Goal: Find contact information: Find contact information

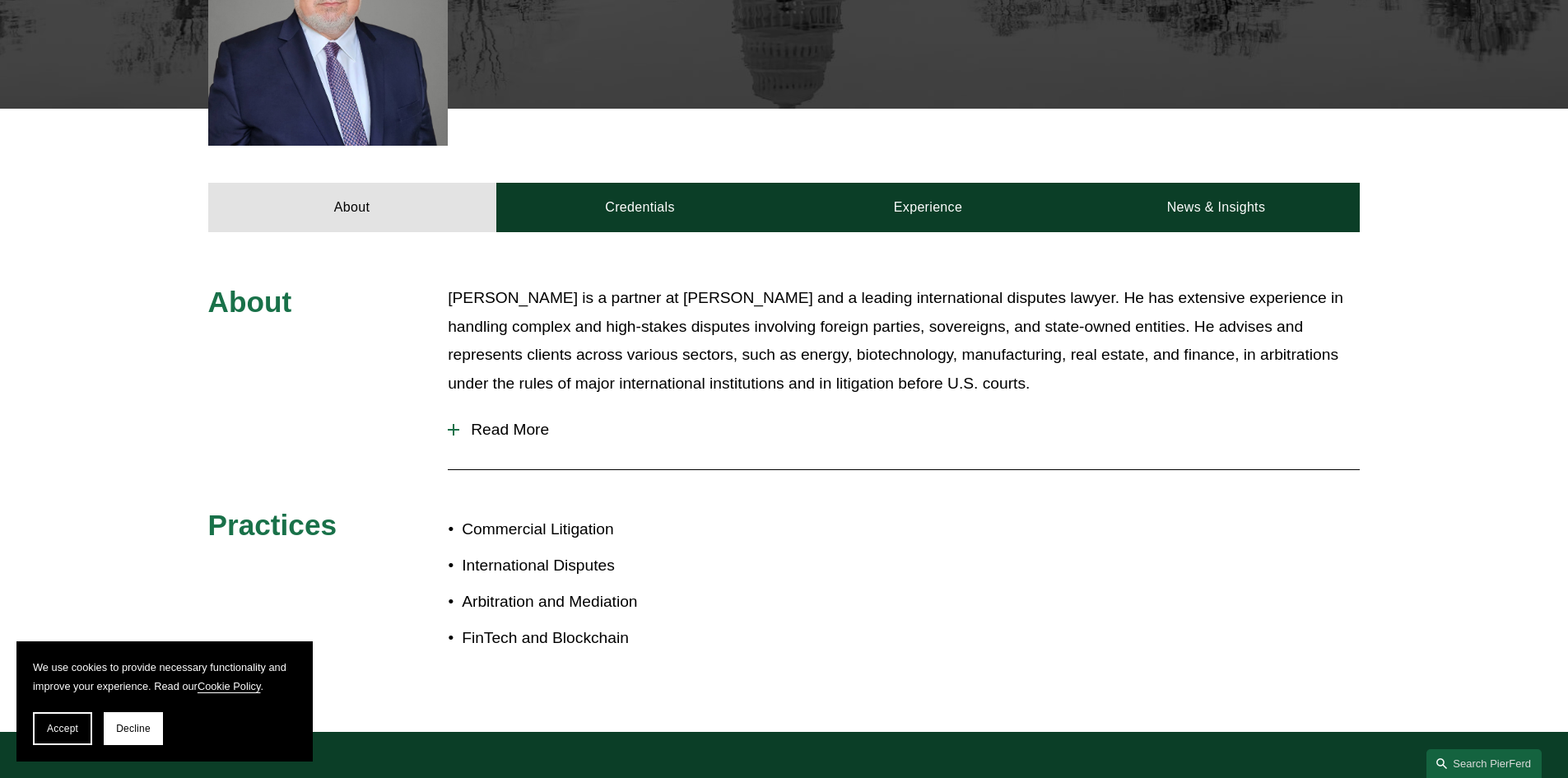
scroll to position [658, 0]
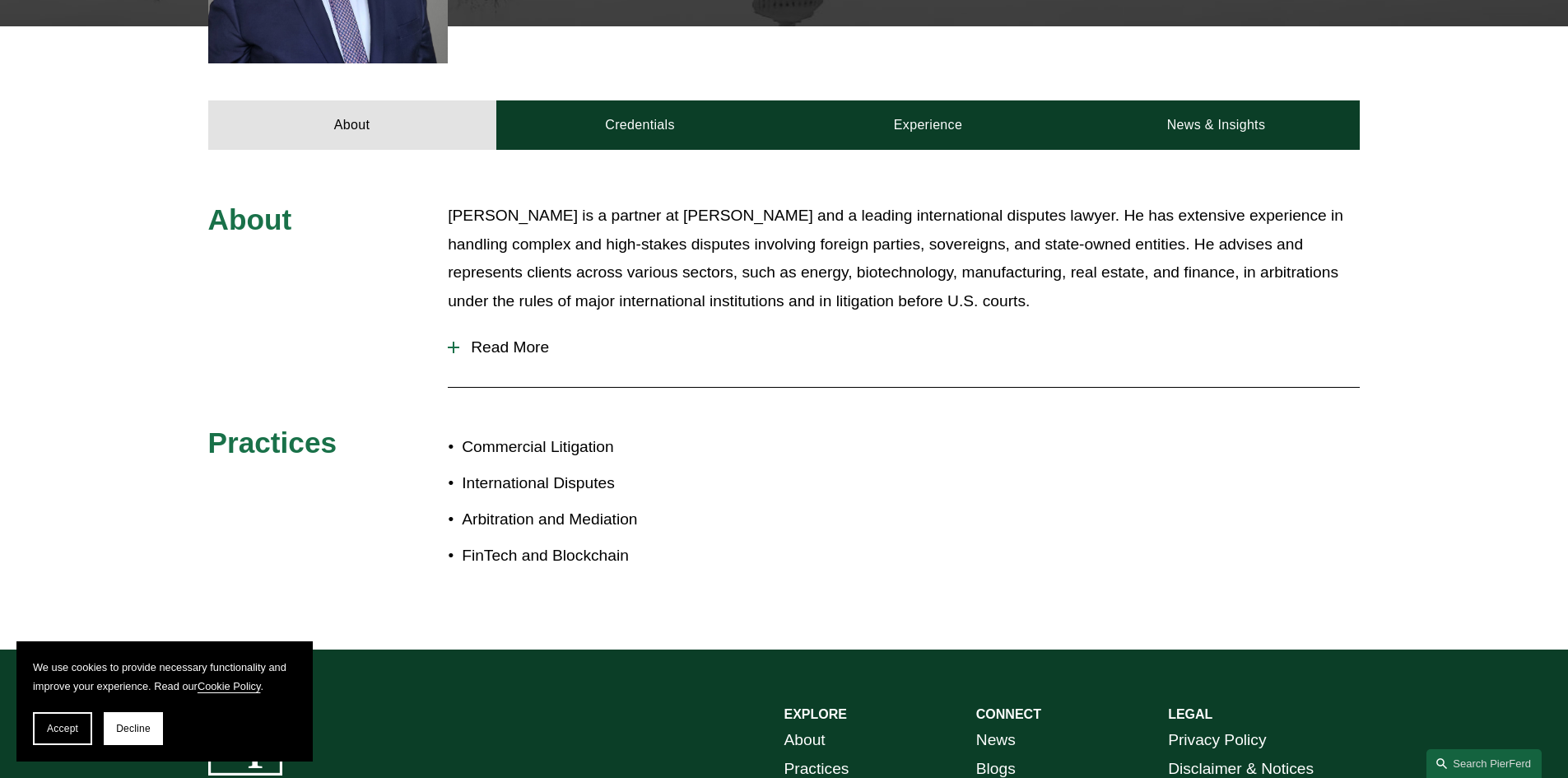
click at [532, 352] on span "Read More" at bounding box center [910, 347] width 901 height 18
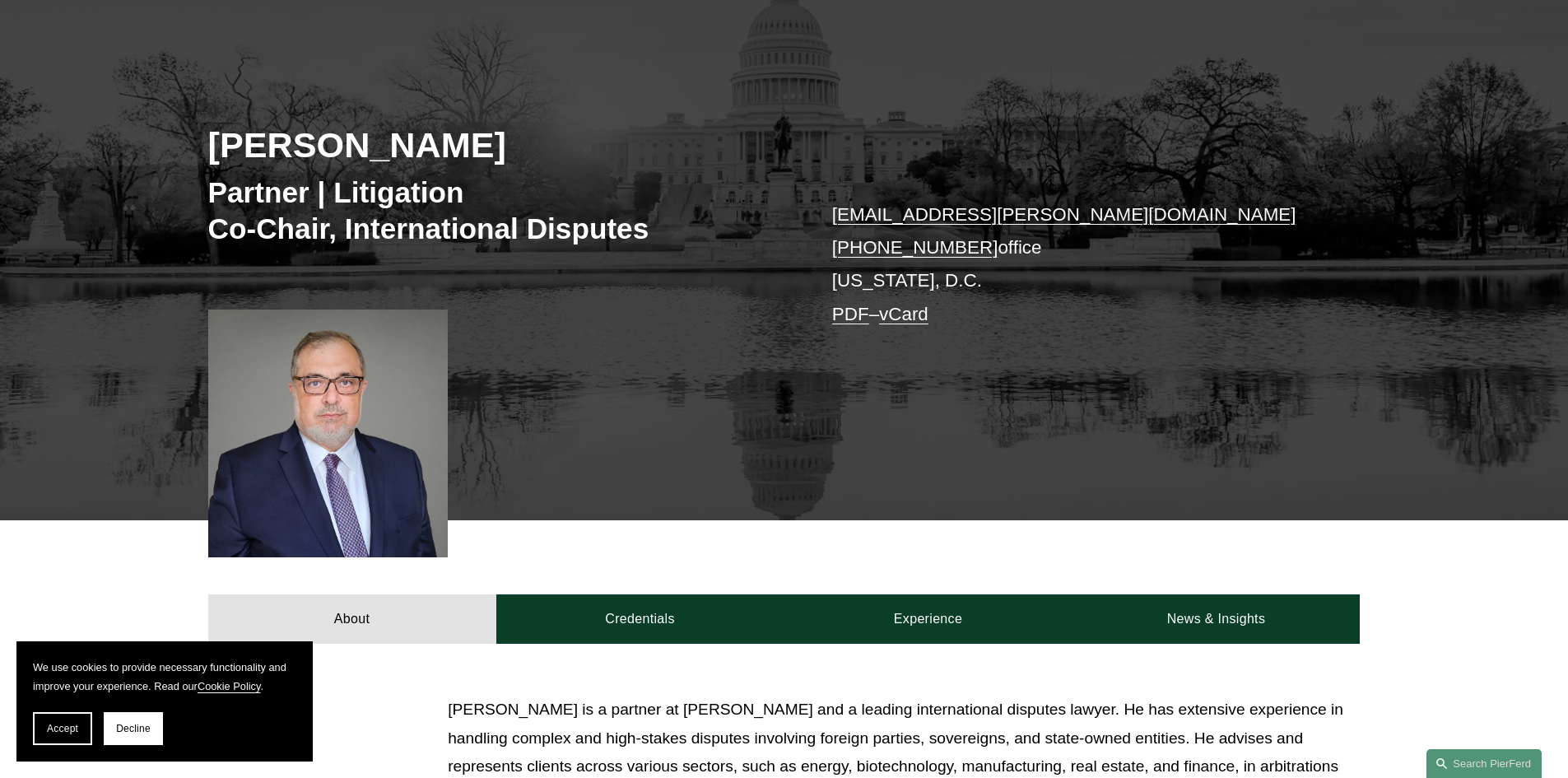
scroll to position [330, 0]
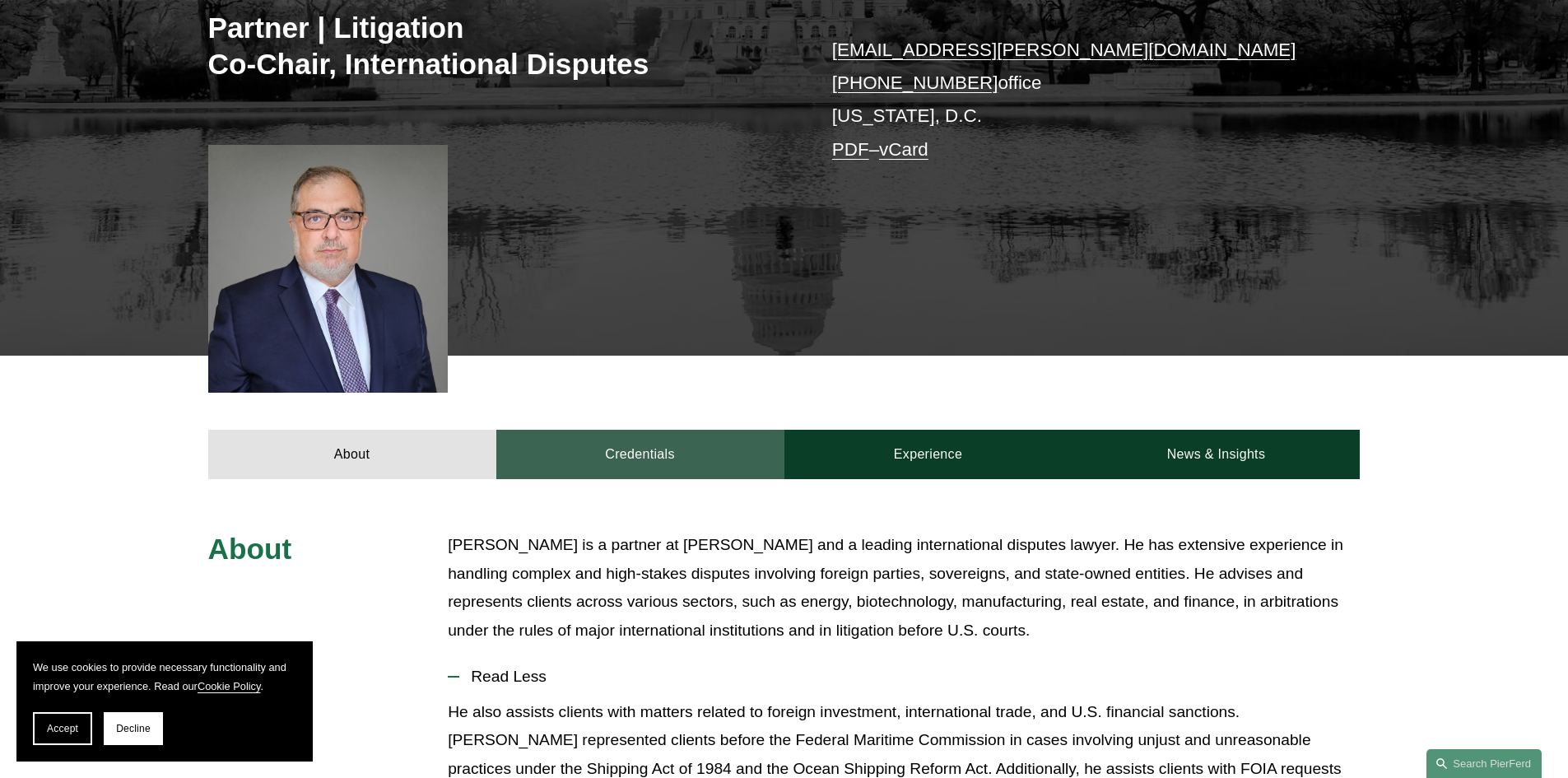
click at [664, 455] on link "Credentials" at bounding box center [640, 454] width 288 height 49
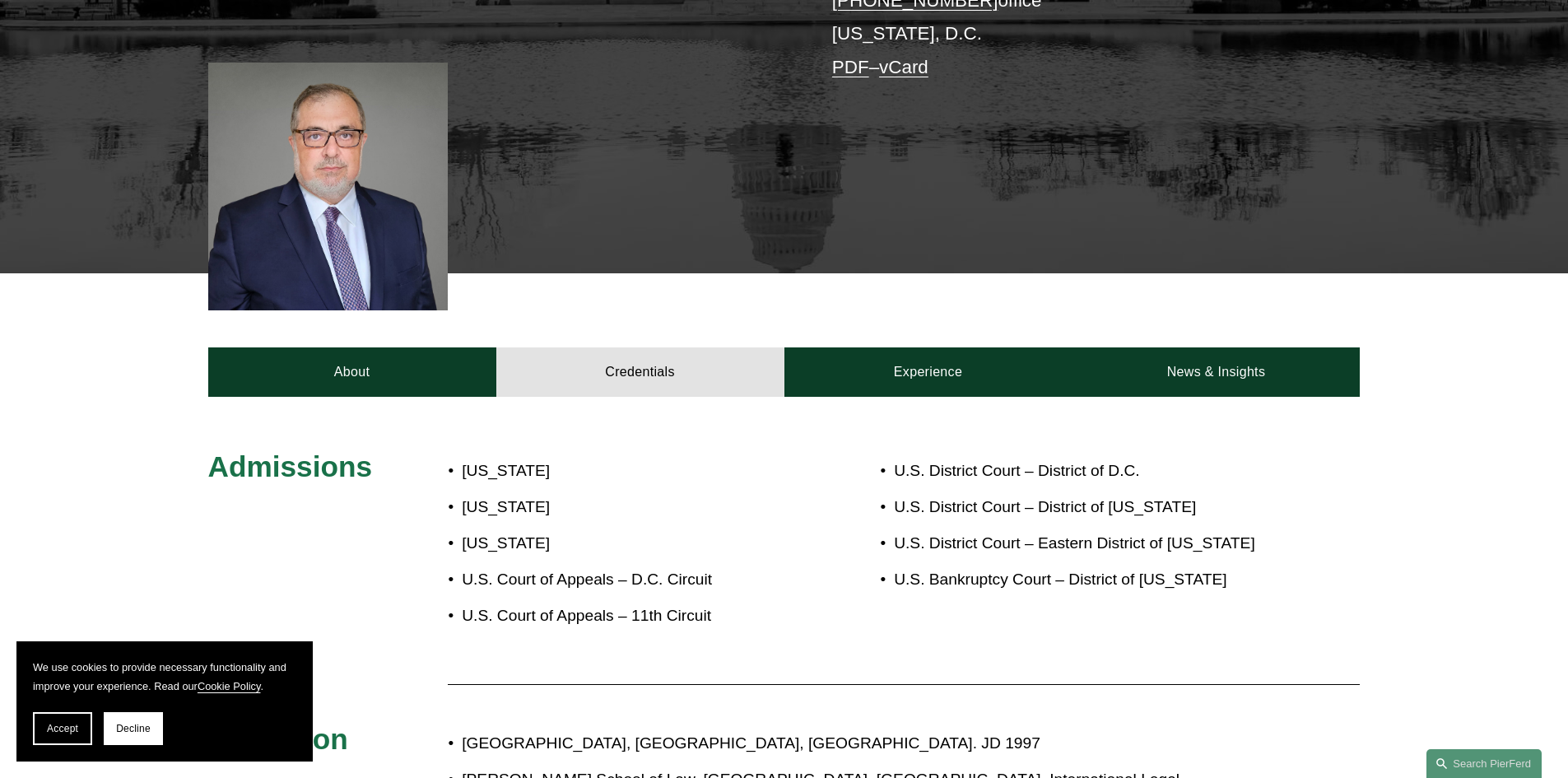
scroll to position [577, 0]
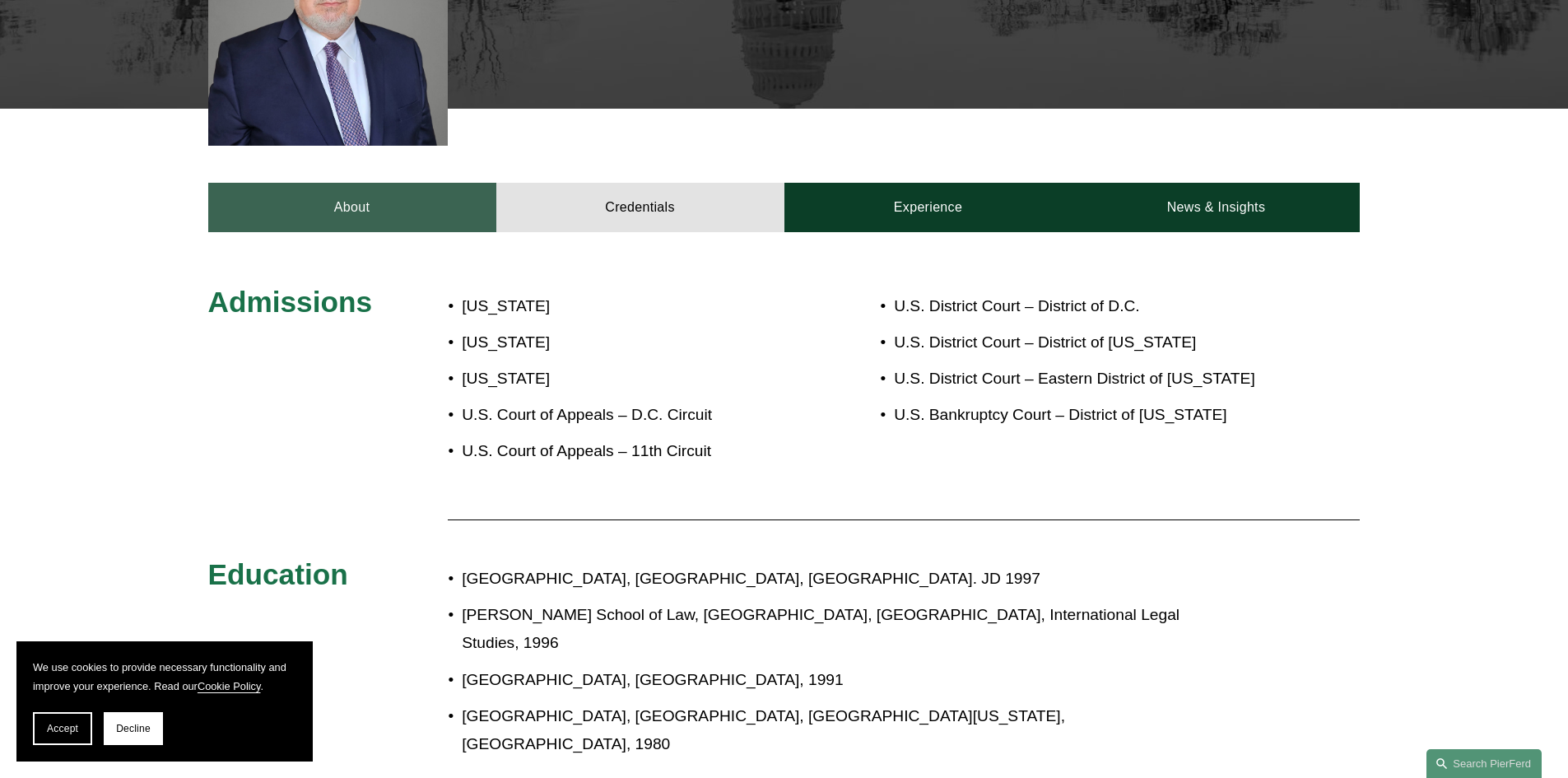
click at [415, 217] on link "About" at bounding box center [352, 207] width 288 height 49
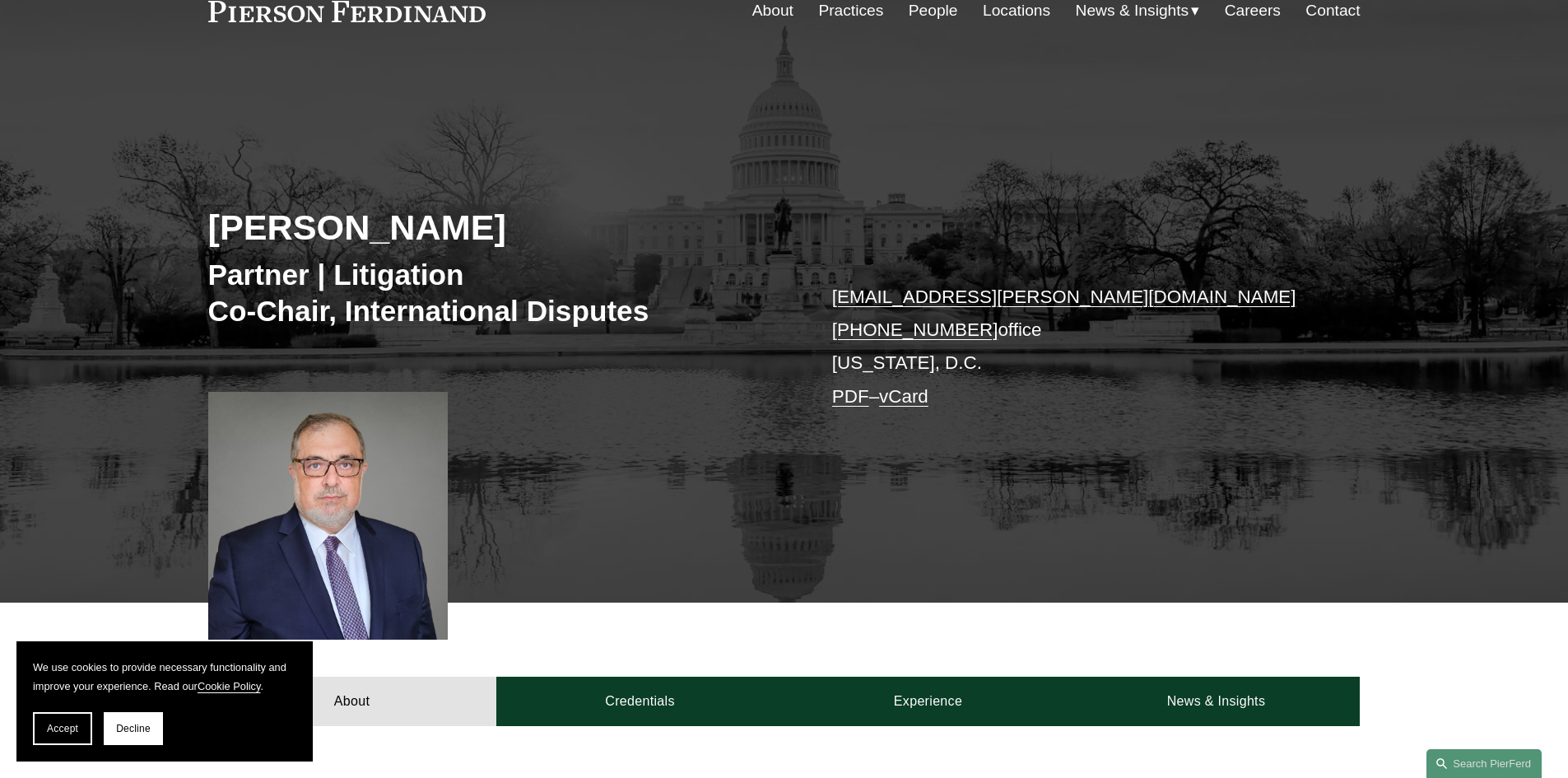
scroll to position [0, 0]
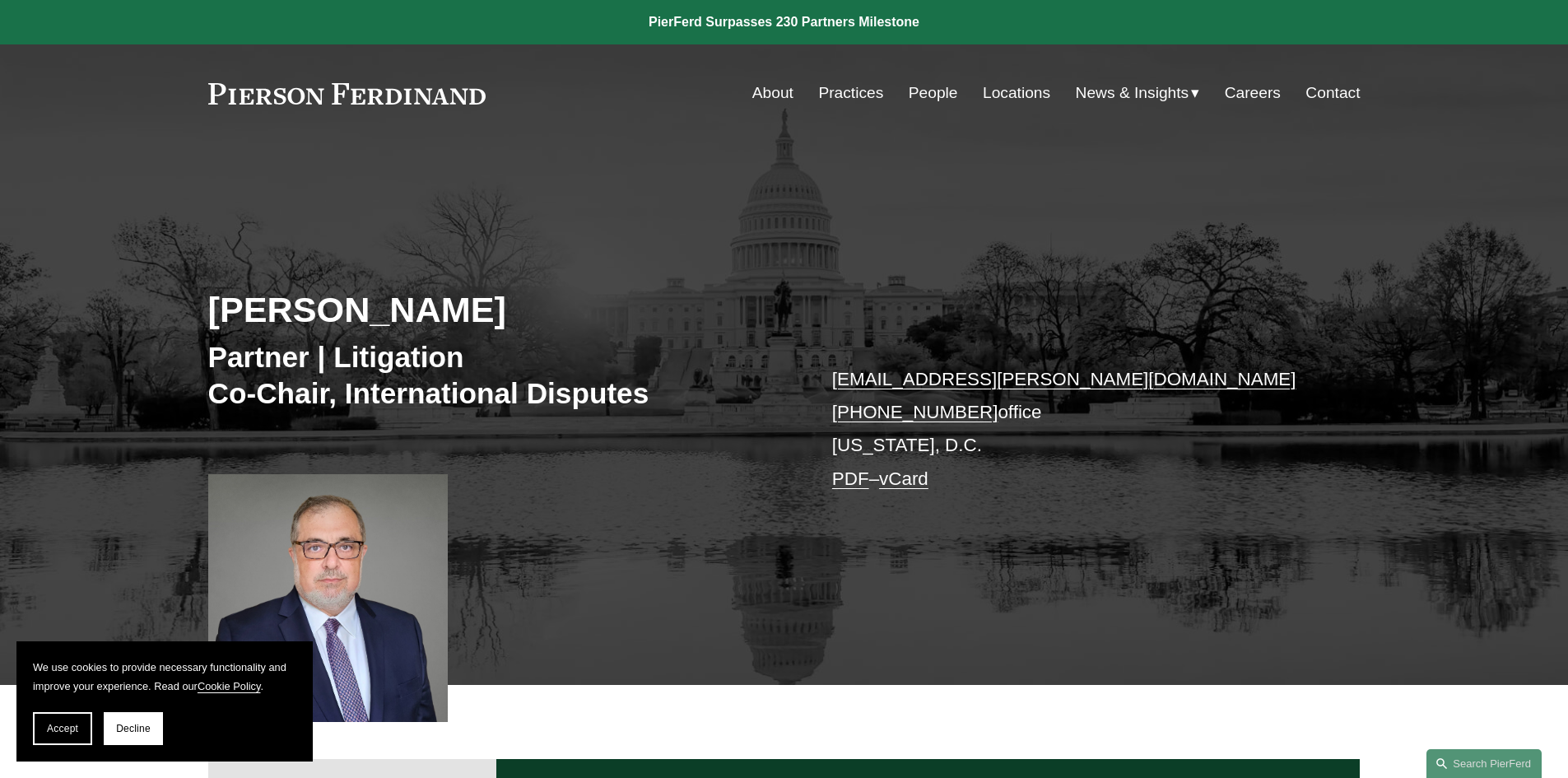
drag, startPoint x: 904, startPoint y: 409, endPoint x: 828, endPoint y: 404, distance: 76.2
click at [828, 404] on div "[PERSON_NAME] Partner | Litigation Co-Chair, International Disputes [EMAIL_ADDR…" at bounding box center [784, 437] width 1568 height 496
click at [853, 409] on link "[PHONE_NUMBER]" at bounding box center [916, 412] width 167 height 20
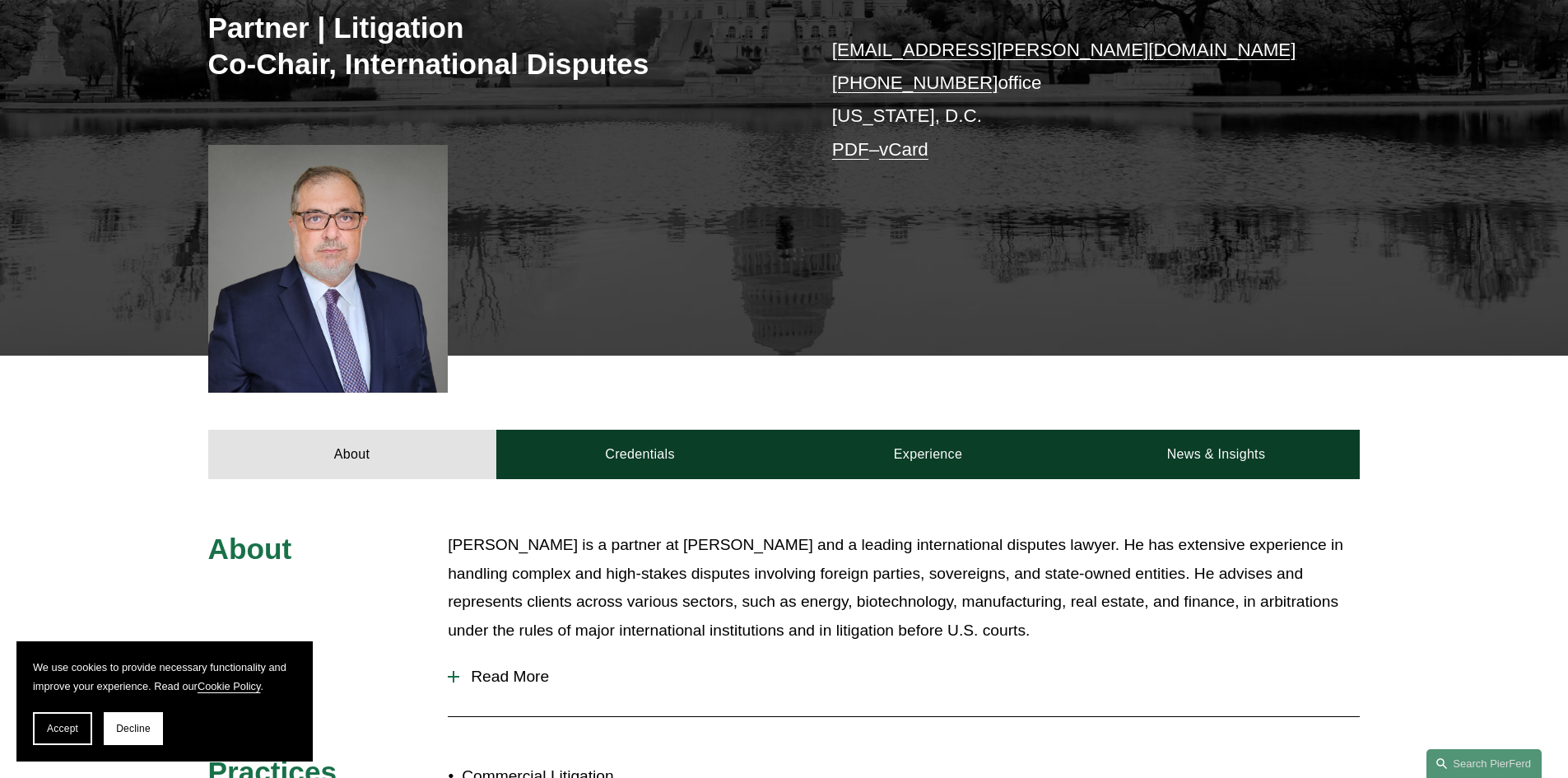
scroll to position [495, 0]
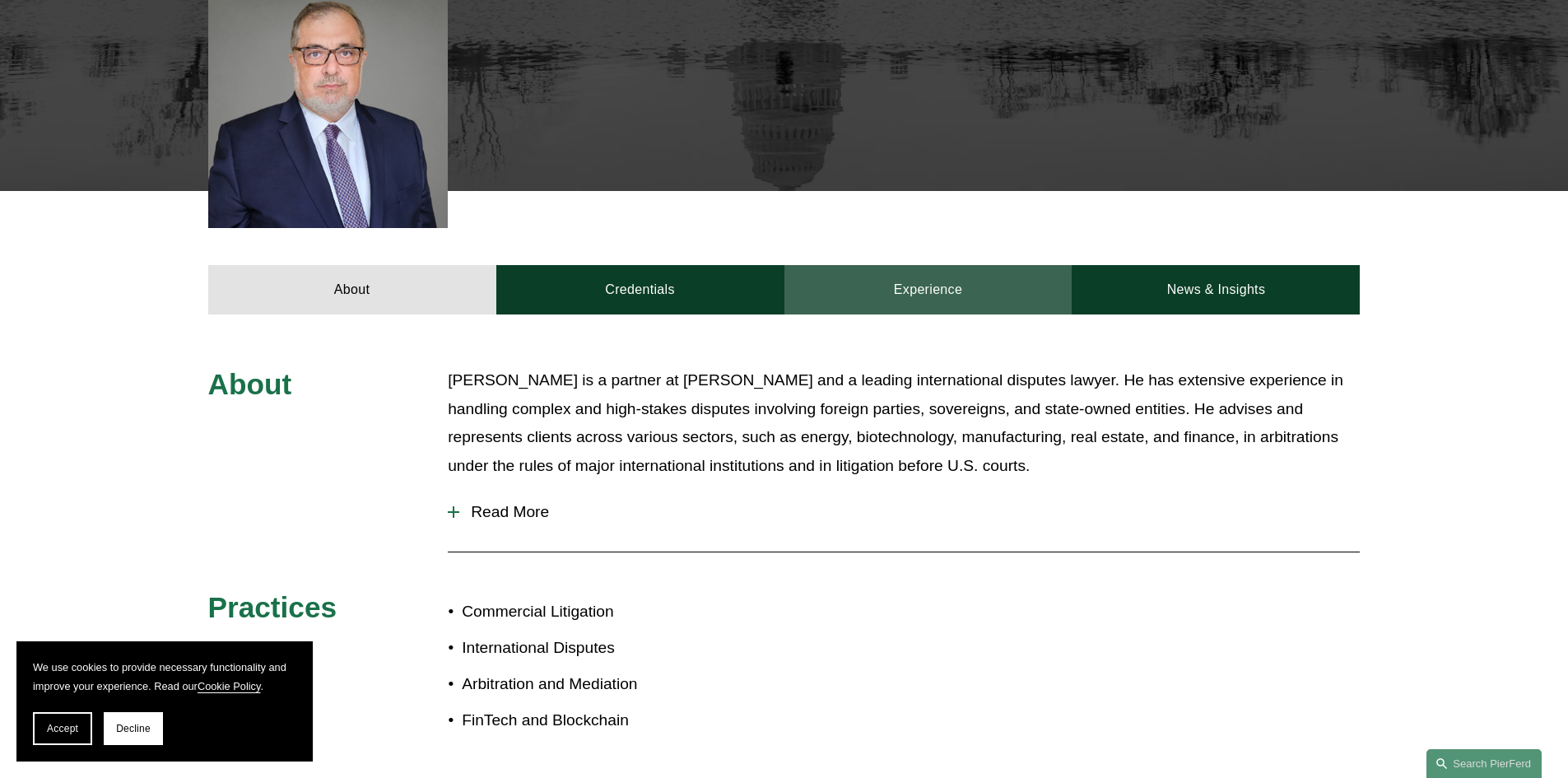
click at [935, 290] on link "Experience" at bounding box center [928, 289] width 288 height 49
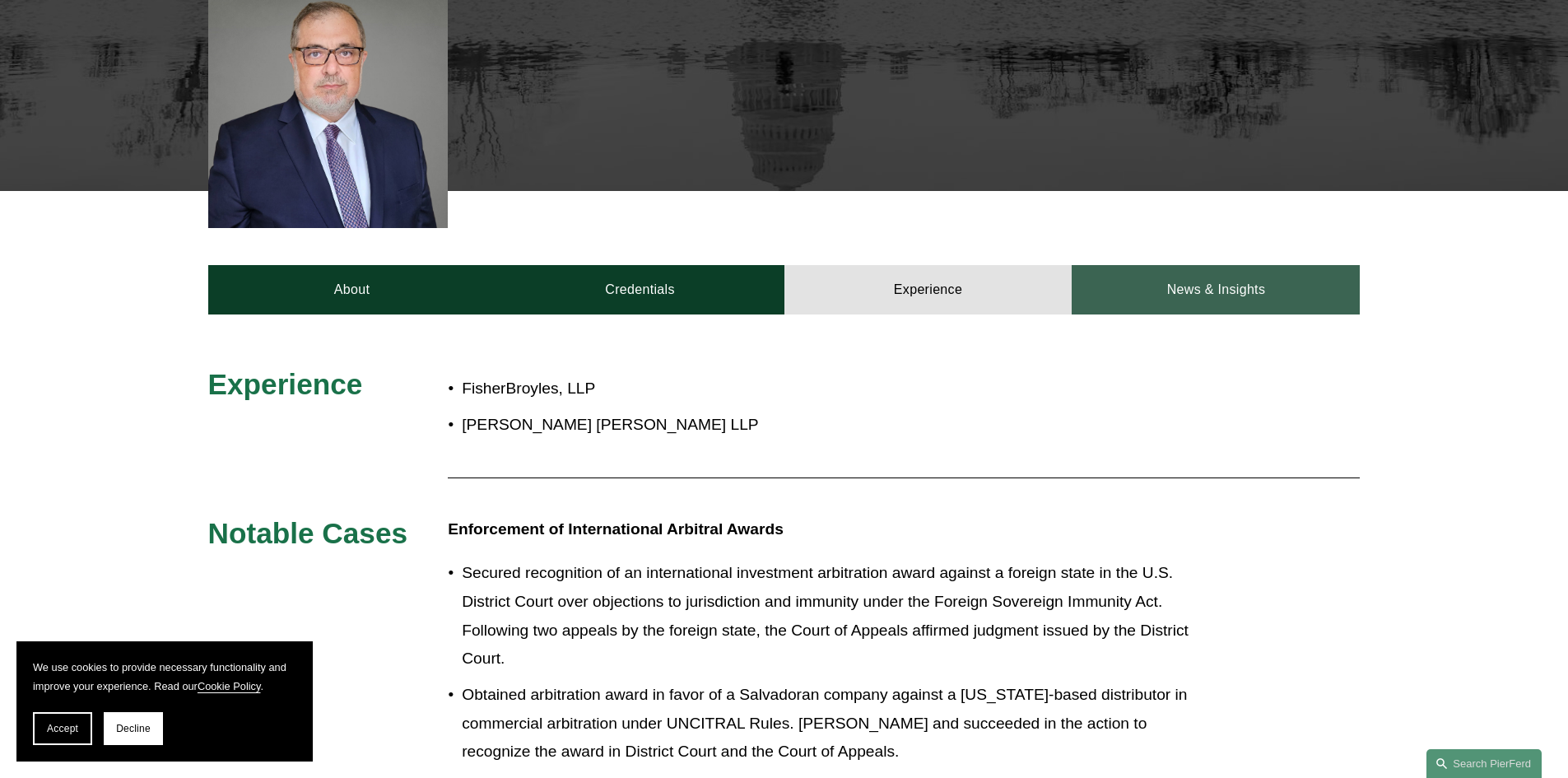
click at [1179, 300] on link "News & Insights" at bounding box center [1215, 289] width 288 height 49
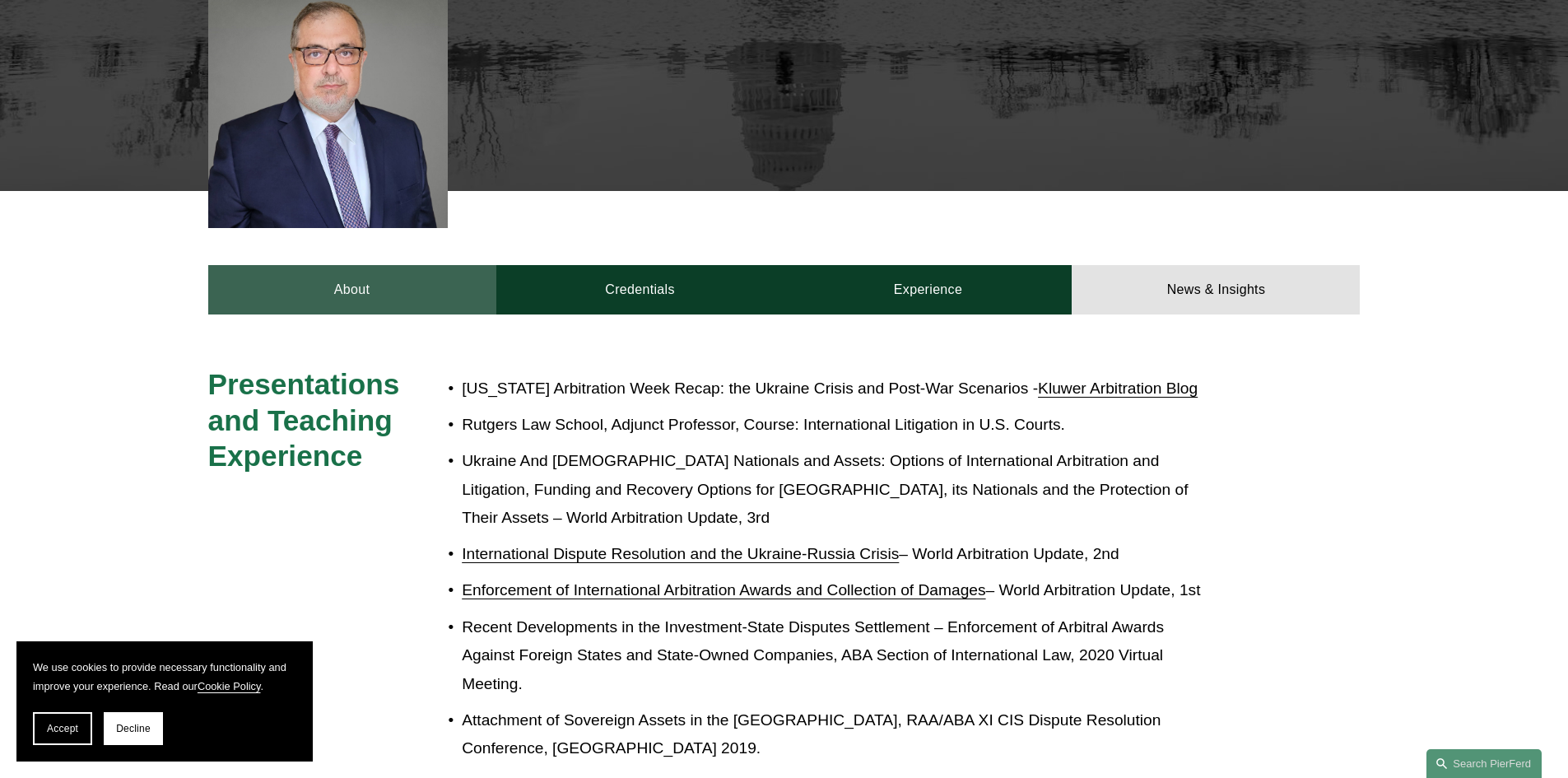
click at [437, 291] on link "About" at bounding box center [352, 289] width 288 height 49
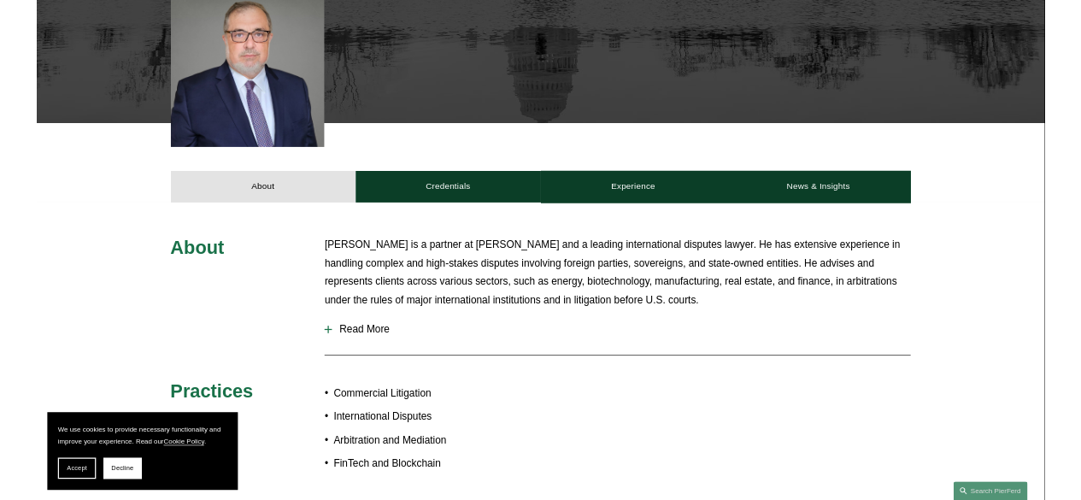
scroll to position [0, 0]
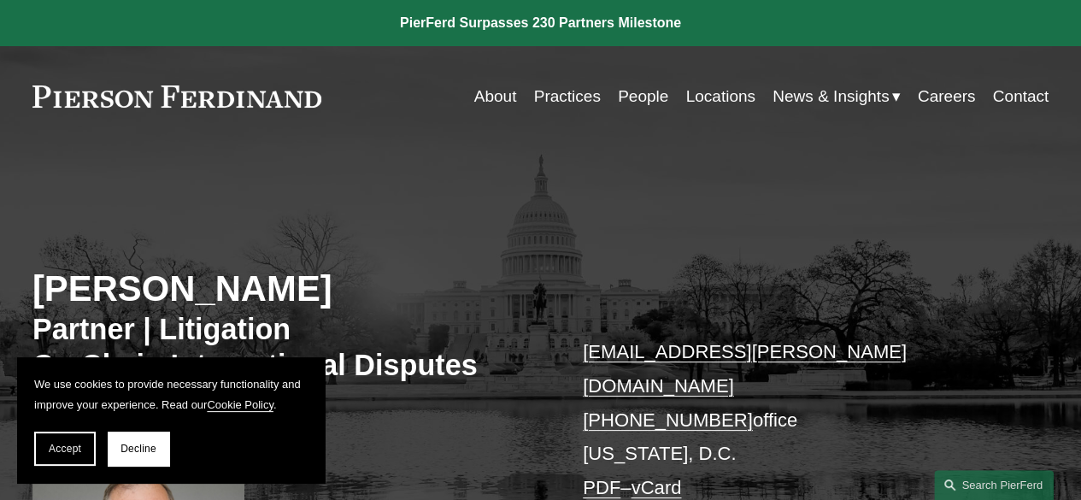
click at [859, 407] on p "[EMAIL_ADDRESS][PERSON_NAME][DOMAIN_NAME] [PHONE_NUMBER] office [US_STATE][GEOG…" at bounding box center [794, 420] width 423 height 170
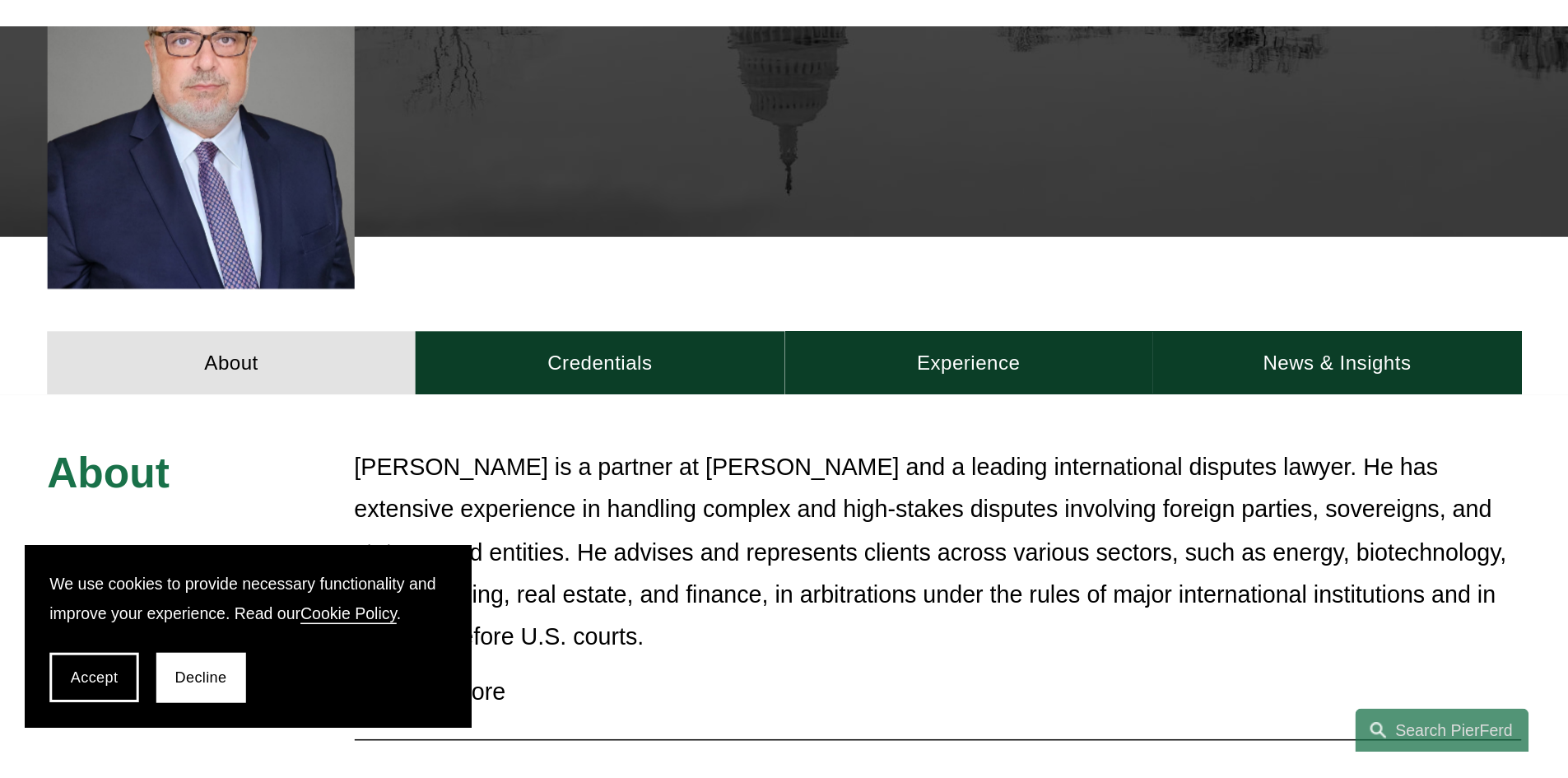
scroll to position [330, 0]
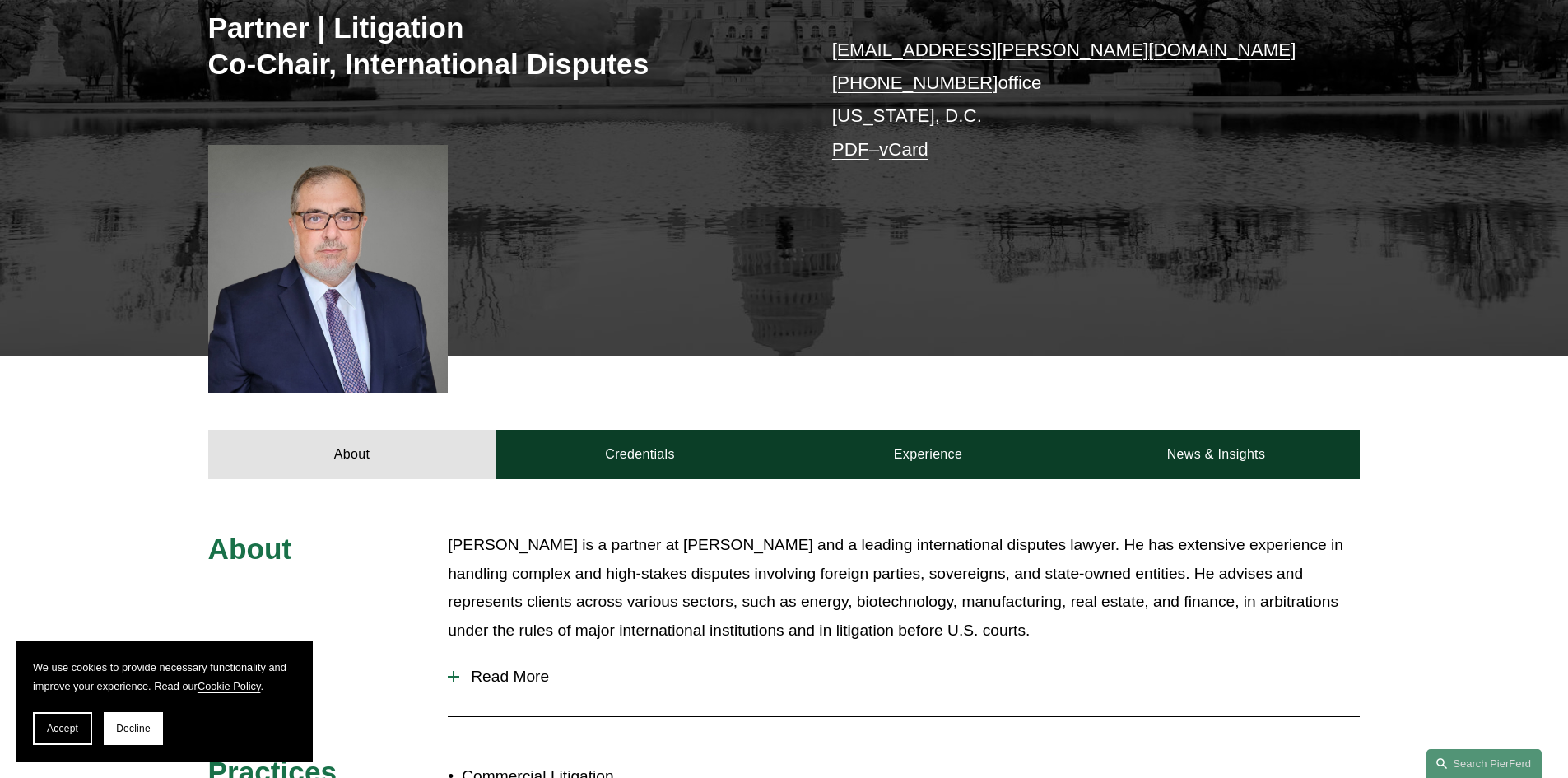
click at [409, 228] on div at bounding box center [328, 268] width 240 height 248
click at [403, 260] on div at bounding box center [328, 268] width 240 height 248
